Goal: Check status: Check status

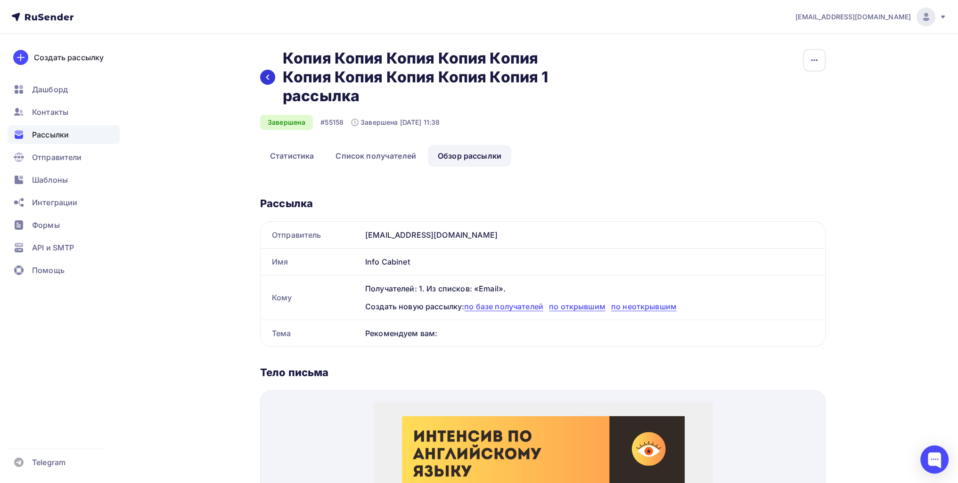
click at [263, 75] on div at bounding box center [267, 77] width 15 height 15
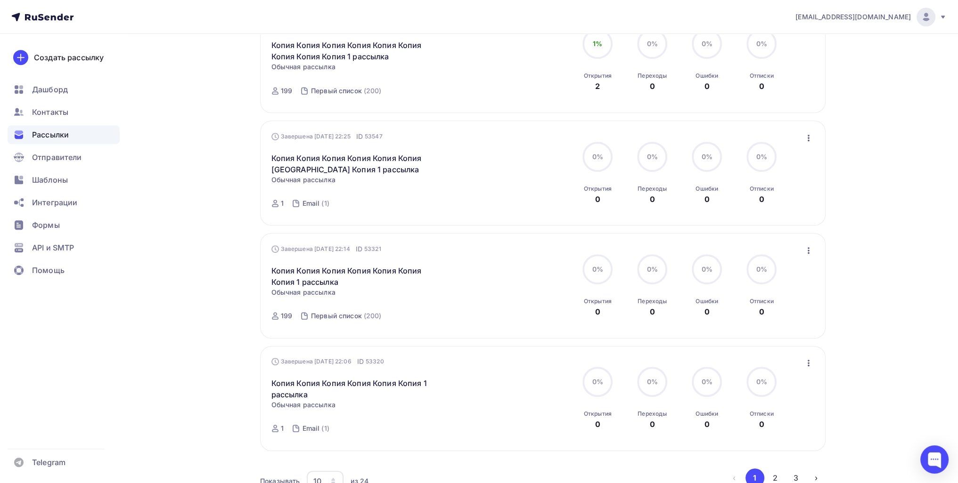
scroll to position [799, 0]
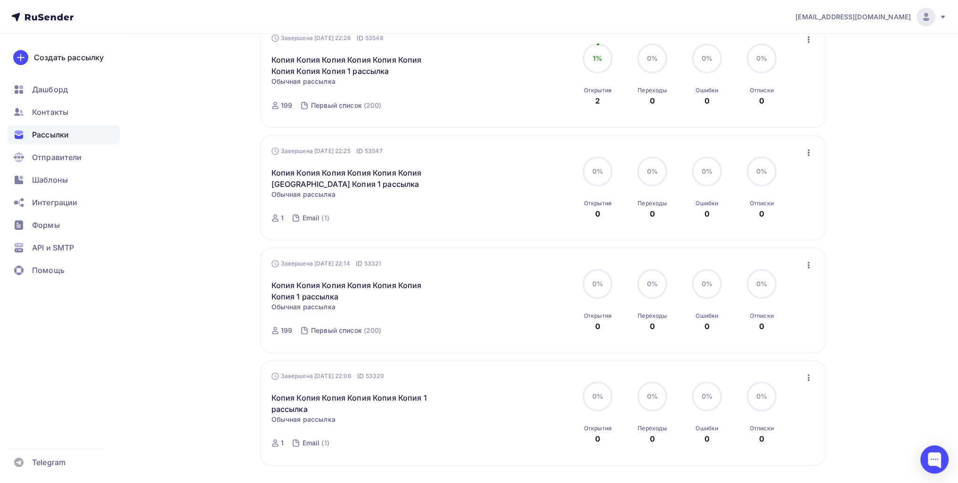
click at [808, 154] on icon "button" at bounding box center [808, 152] width 11 height 11
click at [783, 195] on div "Обзор рассылки" at bounding box center [764, 195] width 97 height 11
